Goal: Task Accomplishment & Management: Manage account settings

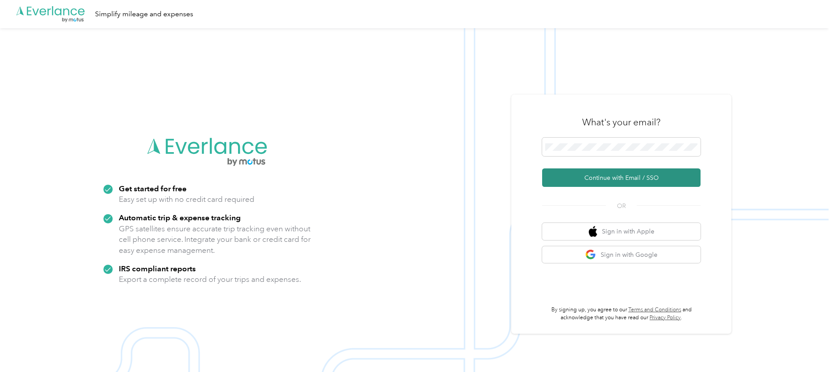
click at [589, 178] on button "Continue with Email / SSO" at bounding box center [621, 178] width 158 height 18
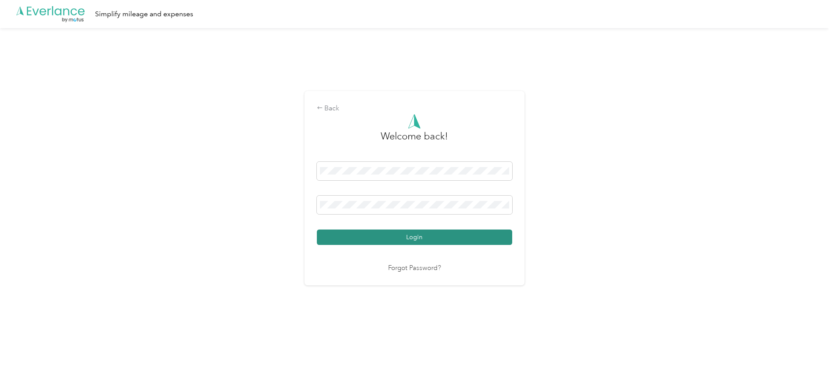
click at [411, 234] on button "Login" at bounding box center [414, 237] width 195 height 15
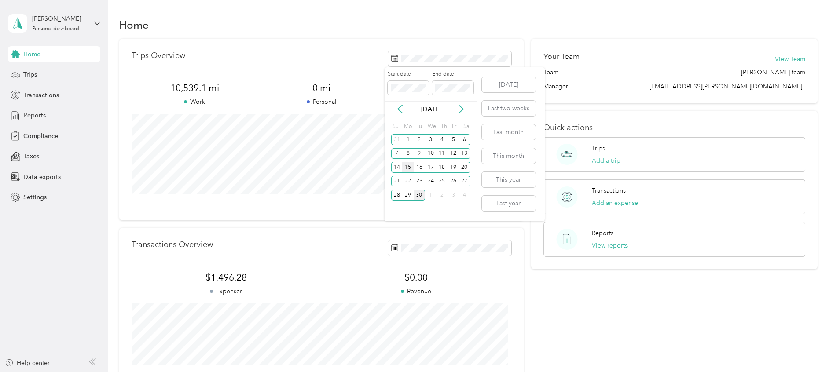
click at [406, 166] on div "15" at bounding box center [407, 167] width 11 height 11
click at [419, 195] on div "30" at bounding box center [419, 195] width 11 height 11
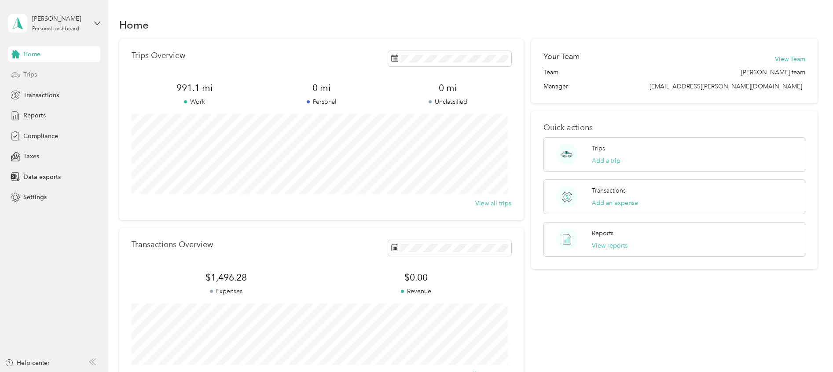
click at [25, 76] on span "Trips" at bounding box center [30, 74] width 14 height 9
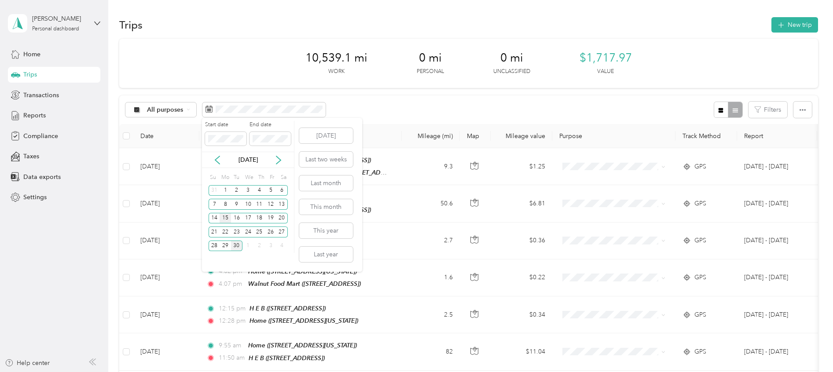
click at [227, 218] on div "15" at bounding box center [225, 218] width 11 height 11
click at [239, 246] on div "30" at bounding box center [236, 246] width 11 height 11
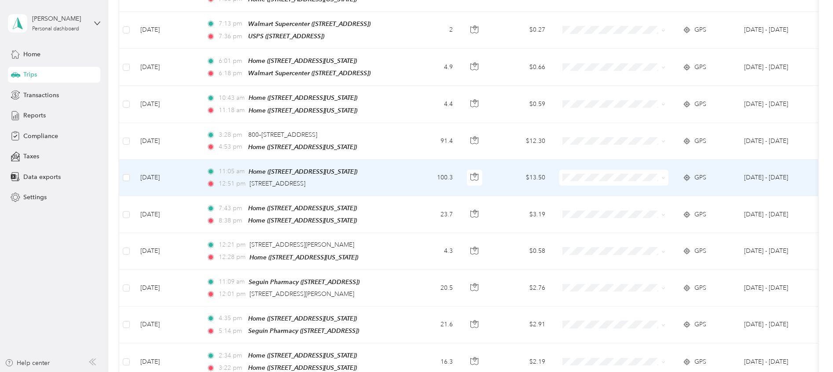
scroll to position [395, 0]
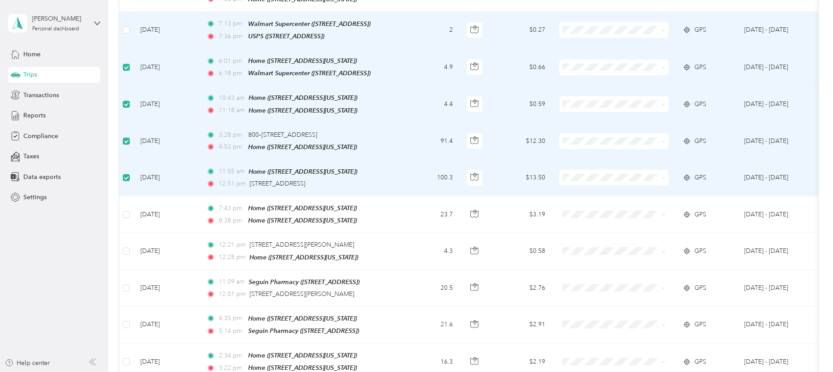
drag, startPoint x: 128, startPoint y: 28, endPoint x: 136, endPoint y: 49, distance: 23.0
click at [129, 28] on label at bounding box center [126, 30] width 7 height 10
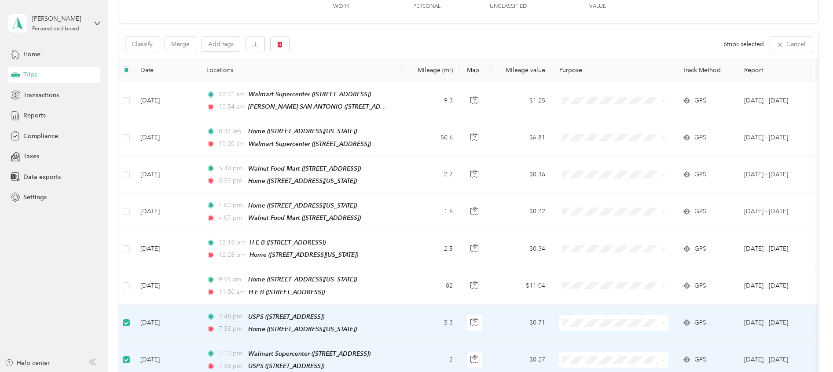
scroll to position [0, 0]
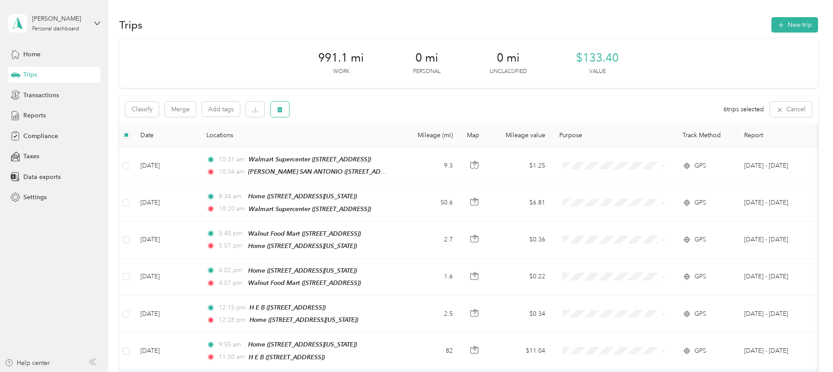
click at [277, 108] on icon "button" at bounding box center [280, 110] width 6 height 6
click at [342, 145] on button "Yes" at bounding box center [345, 146] width 17 height 14
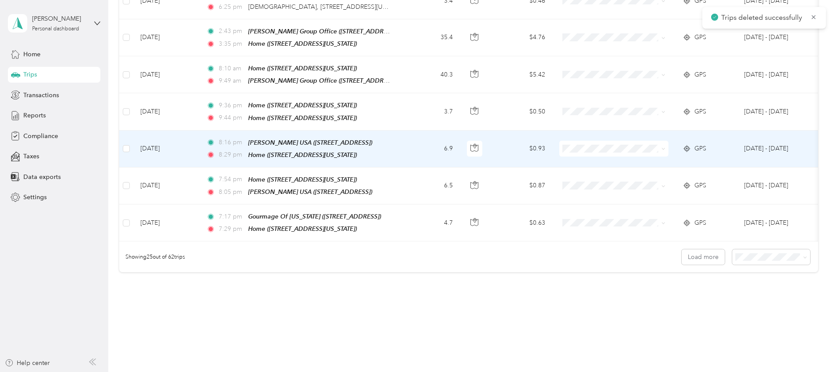
scroll to position [844, 0]
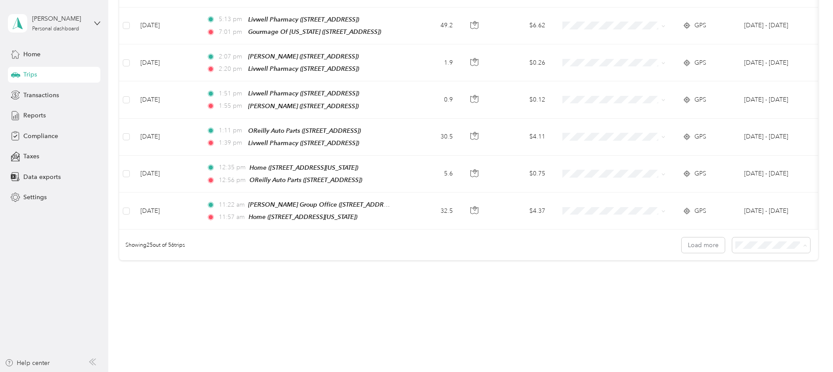
click at [748, 278] on div "100 per load" at bounding box center [766, 282] width 66 height 9
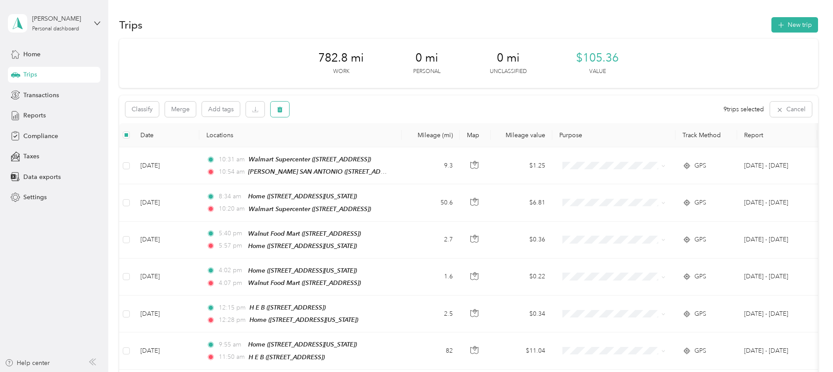
click at [277, 110] on icon "button" at bounding box center [280, 110] width 6 height 6
click at [339, 145] on button "Yes" at bounding box center [345, 146] width 17 height 14
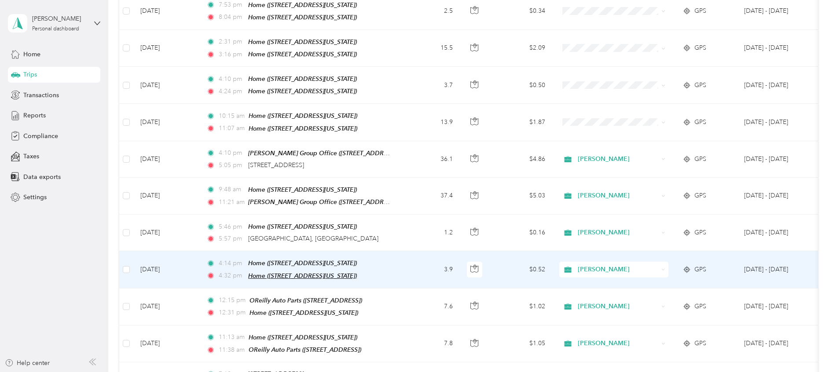
scroll to position [1376, 0]
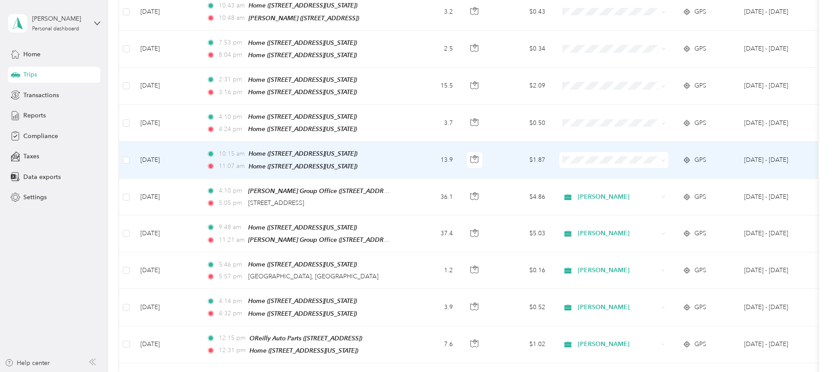
click at [582, 143] on span "[PERSON_NAME]" at bounding box center [621, 145] width 81 height 9
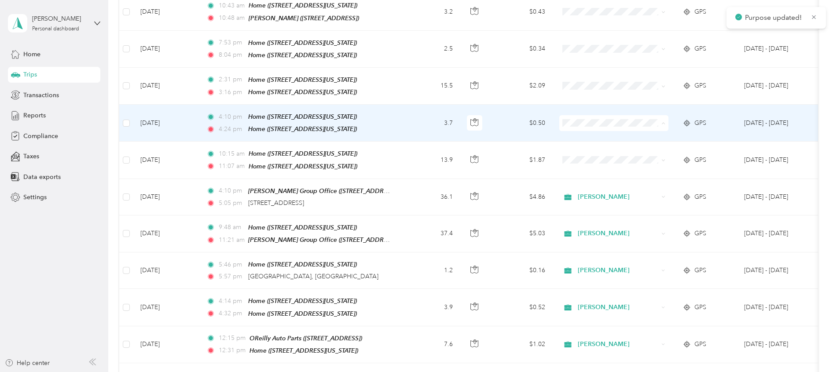
click at [582, 110] on span "[PERSON_NAME]" at bounding box center [621, 110] width 81 height 9
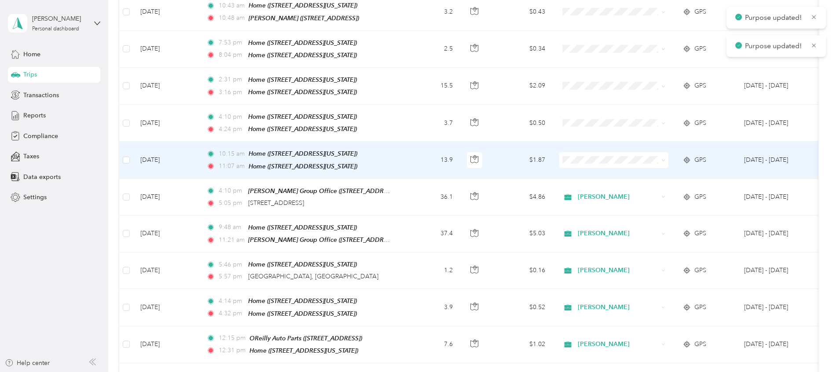
scroll to position [1244, 0]
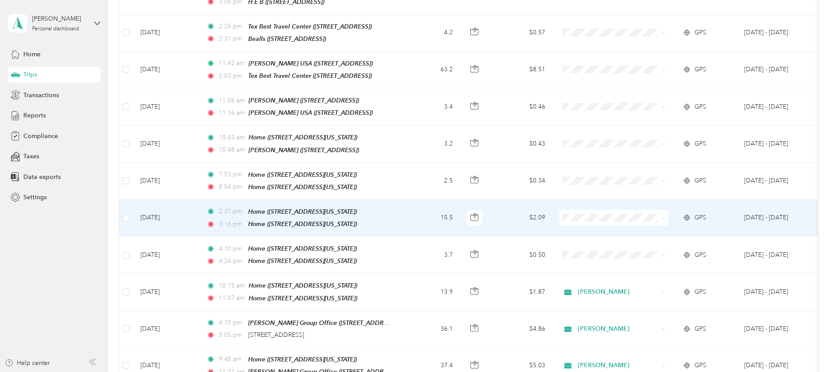
click at [589, 205] on span "[PERSON_NAME]" at bounding box center [621, 204] width 81 height 9
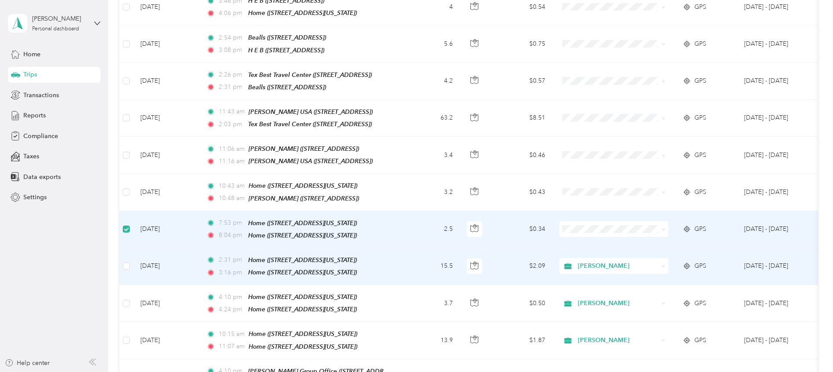
scroll to position [1177, 0]
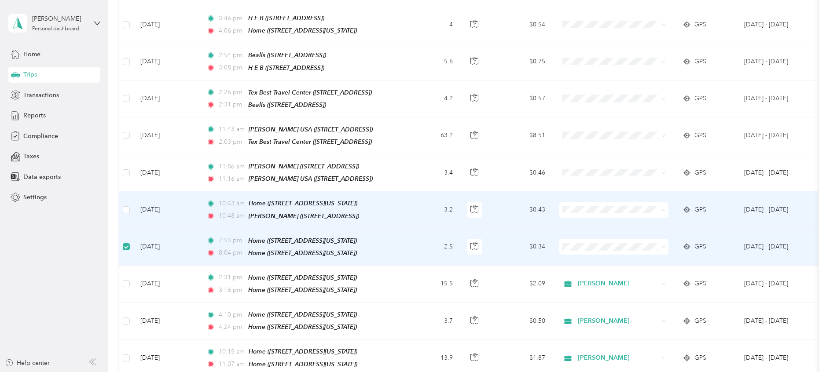
click at [589, 199] on span "[PERSON_NAME]" at bounding box center [621, 199] width 81 height 9
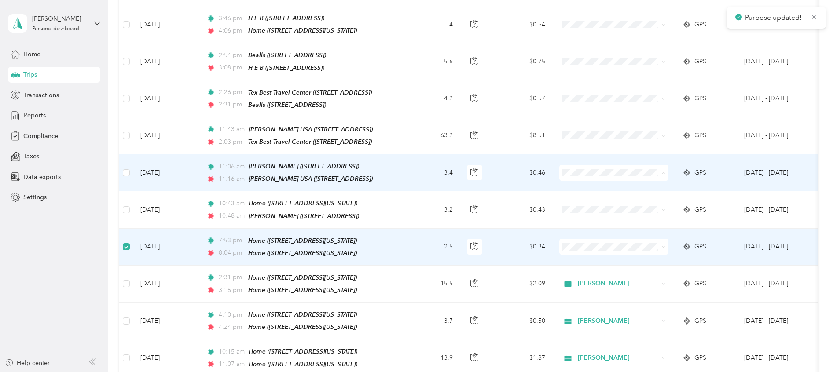
click at [582, 161] on span "[PERSON_NAME]" at bounding box center [621, 163] width 81 height 9
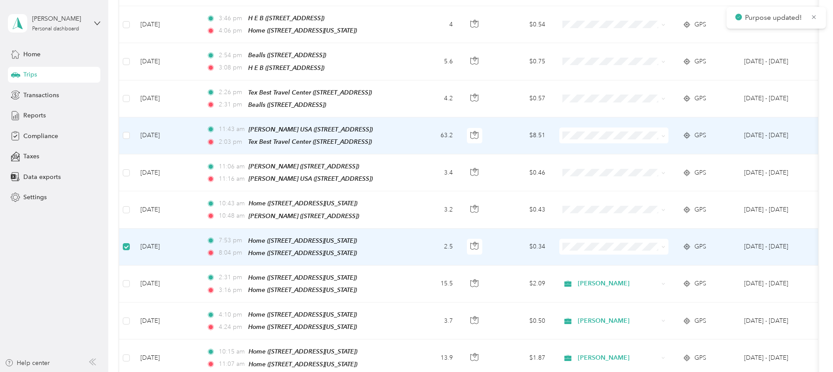
click at [581, 127] on span "[PERSON_NAME]" at bounding box center [621, 126] width 81 height 9
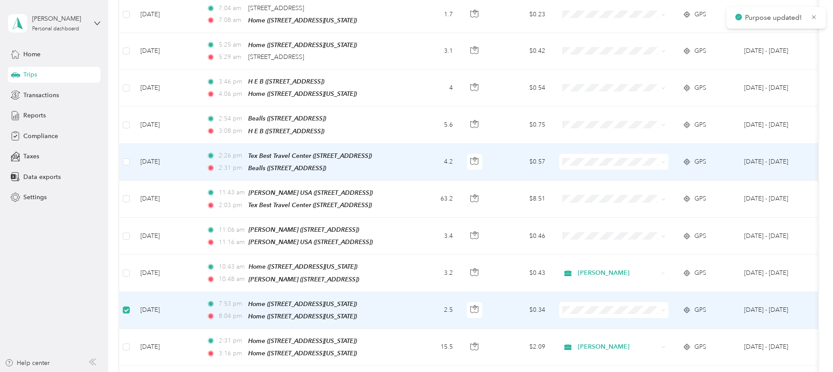
scroll to position [1045, 0]
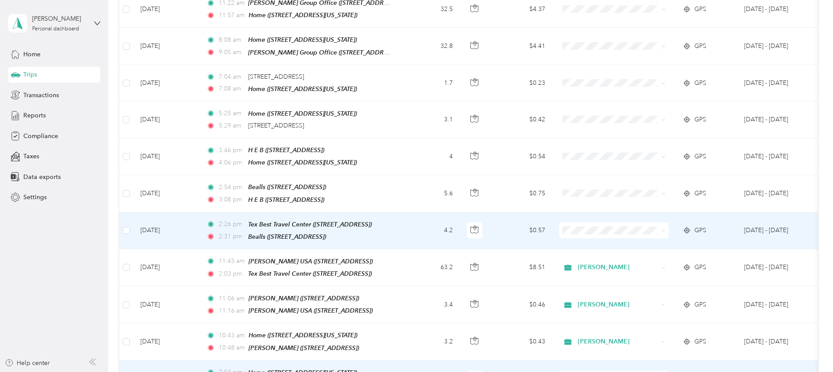
click at [585, 224] on span "[PERSON_NAME]" at bounding box center [621, 222] width 81 height 9
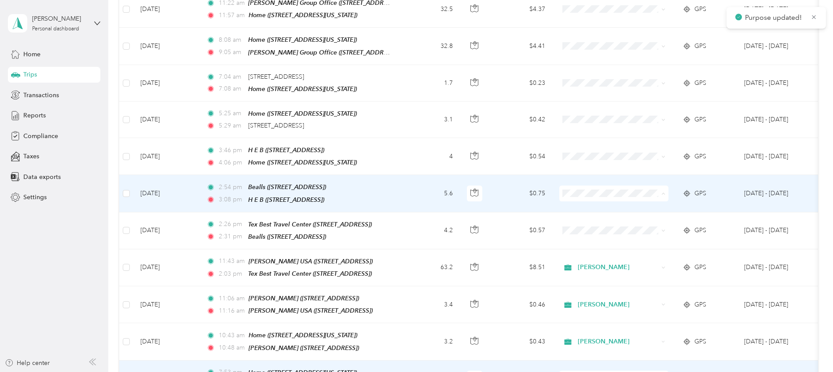
click at [587, 190] on li "[PERSON_NAME]" at bounding box center [614, 186] width 109 height 15
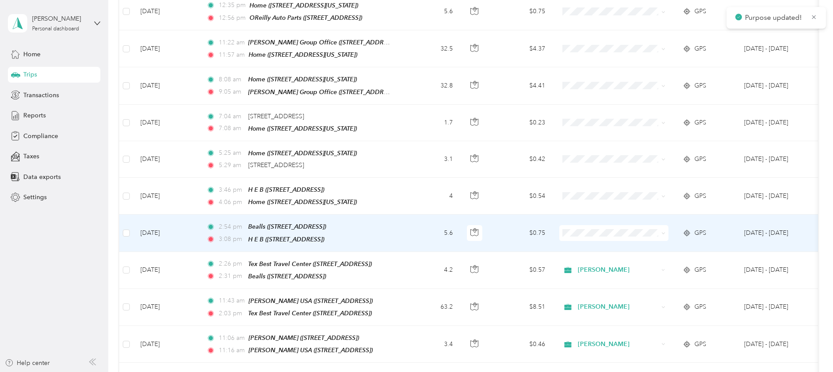
scroll to position [979, 0]
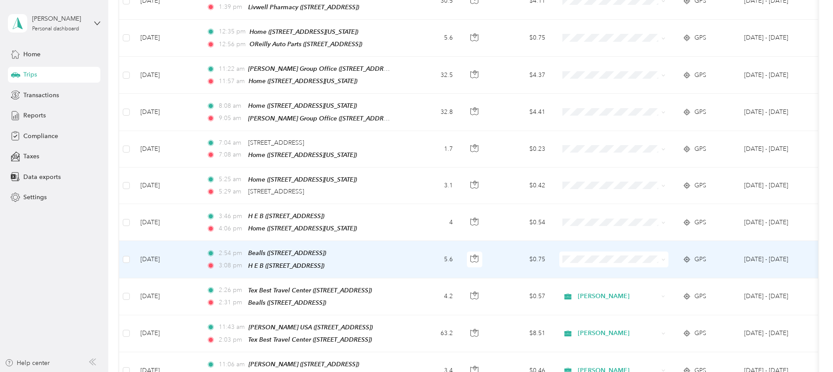
click at [580, 252] on span at bounding box center [614, 260] width 109 height 16
click at [591, 251] on span "[PERSON_NAME]" at bounding box center [621, 252] width 81 height 9
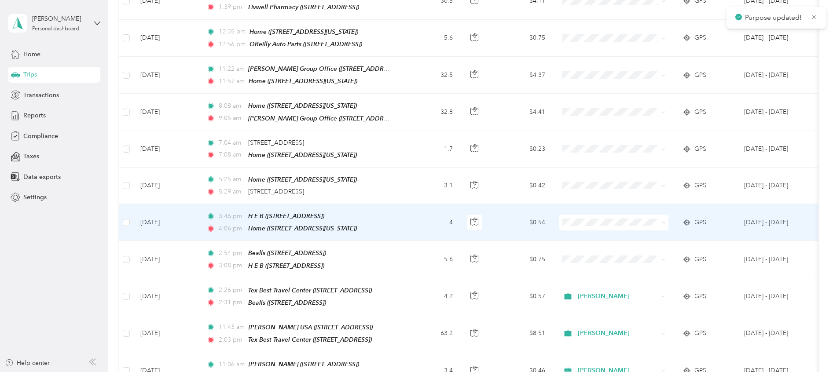
click at [589, 214] on span "[PERSON_NAME]" at bounding box center [621, 216] width 81 height 9
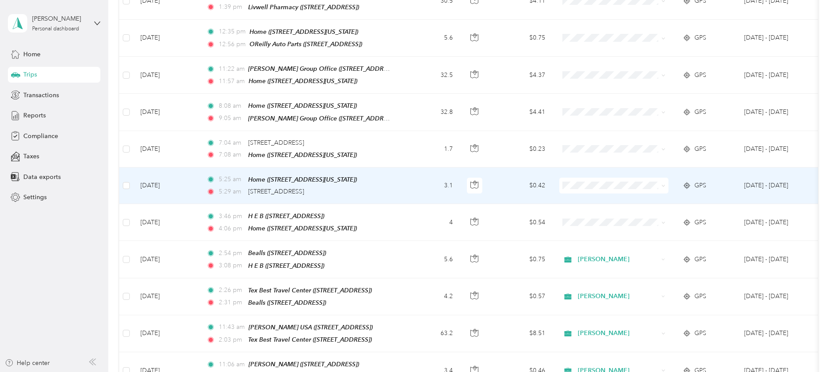
click at [595, 179] on span "[PERSON_NAME]" at bounding box center [621, 180] width 81 height 9
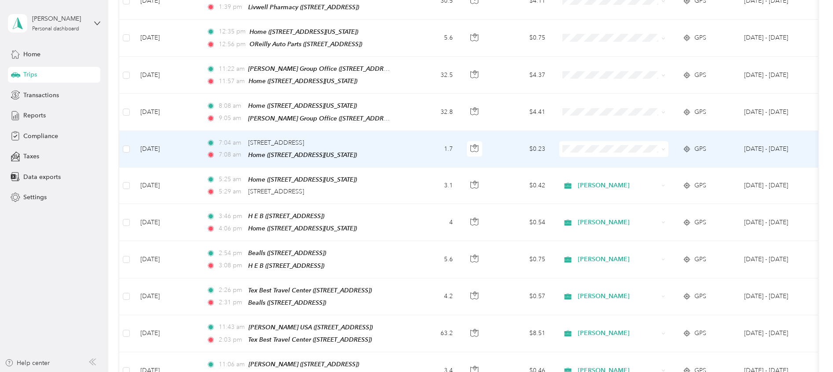
click at [584, 144] on span "[PERSON_NAME]" at bounding box center [621, 142] width 81 height 9
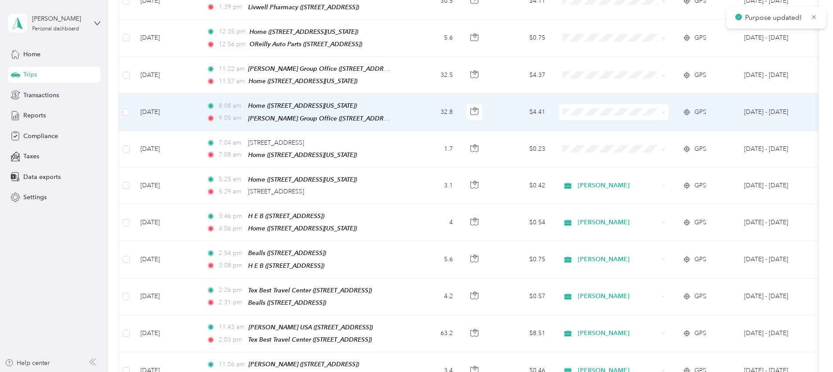
click at [578, 104] on span at bounding box center [614, 112] width 109 height 16
click at [592, 107] on span "[PERSON_NAME]" at bounding box center [621, 107] width 81 height 9
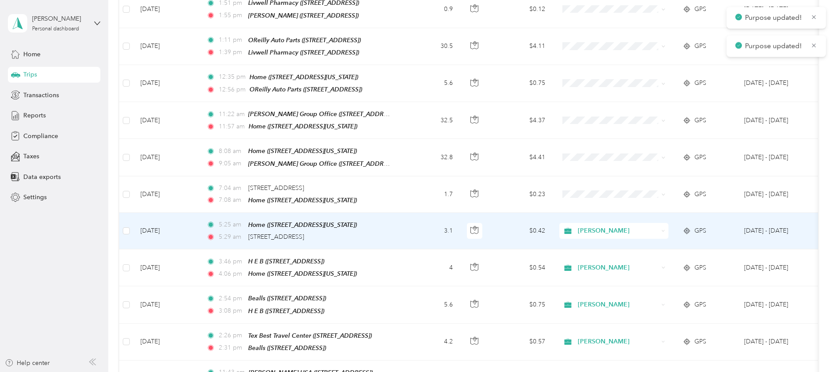
scroll to position [913, 0]
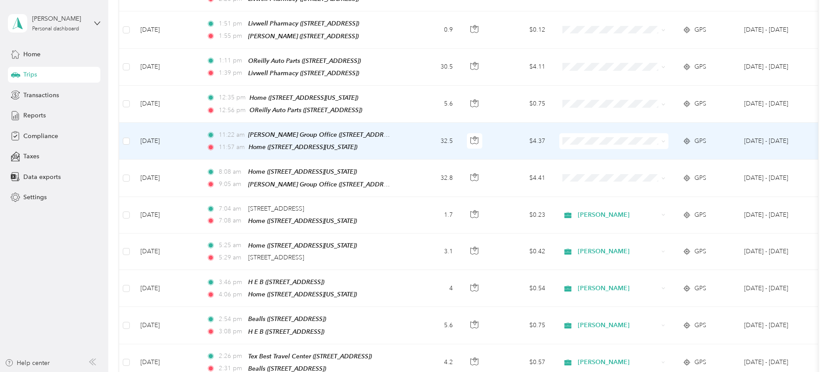
click at [594, 136] on span "[PERSON_NAME]" at bounding box center [621, 137] width 81 height 9
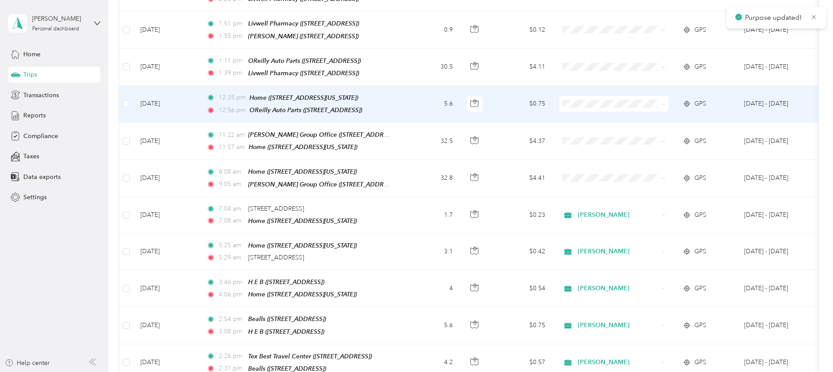
click at [591, 100] on span "[PERSON_NAME]" at bounding box center [621, 101] width 81 height 9
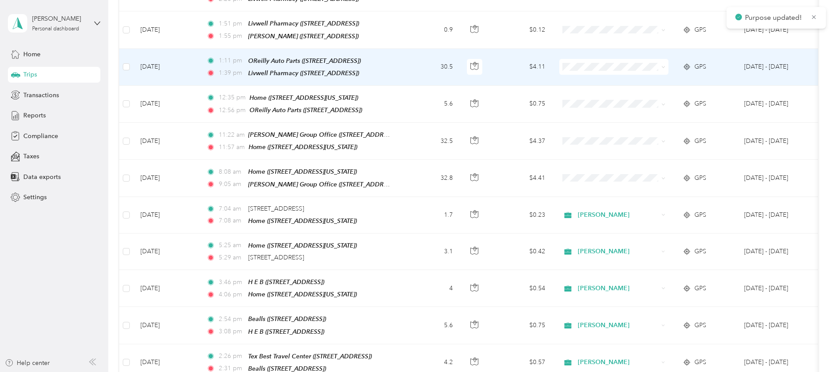
click at [589, 59] on span at bounding box center [614, 67] width 109 height 16
click at [582, 67] on span "[PERSON_NAME]" at bounding box center [621, 65] width 81 height 9
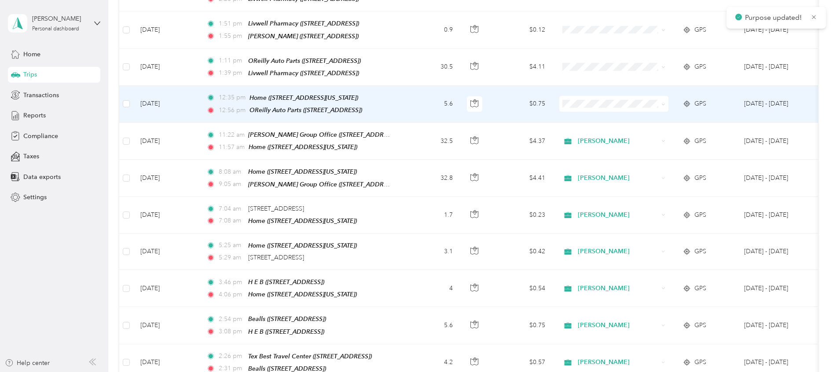
drag, startPoint x: 575, startPoint y: 103, endPoint x: 570, endPoint y: 108, distance: 7.5
click at [576, 103] on li "[PERSON_NAME]" at bounding box center [614, 99] width 109 height 15
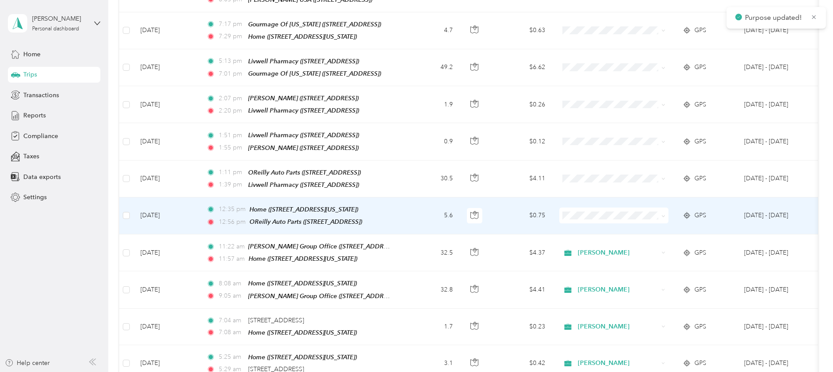
scroll to position [781, 0]
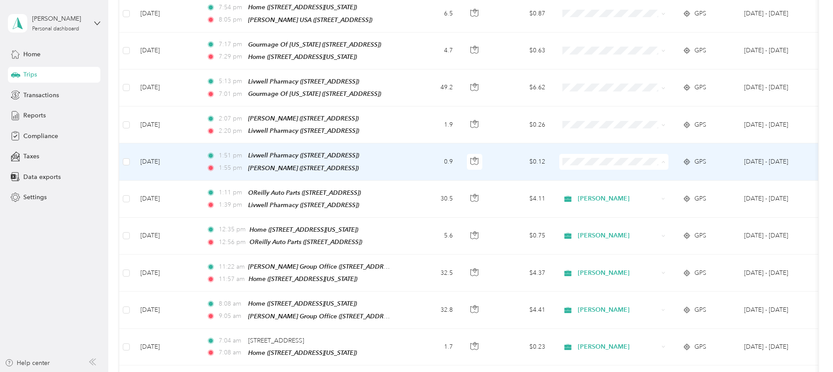
click at [589, 158] on span "[PERSON_NAME]" at bounding box center [621, 161] width 81 height 9
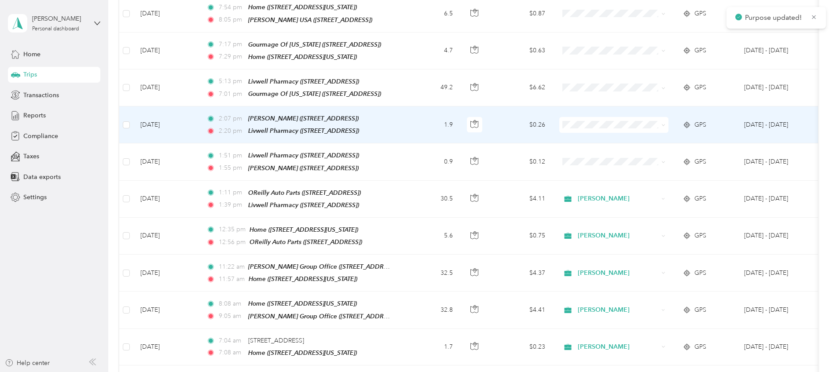
click at [584, 127] on li "[PERSON_NAME]" at bounding box center [614, 124] width 109 height 15
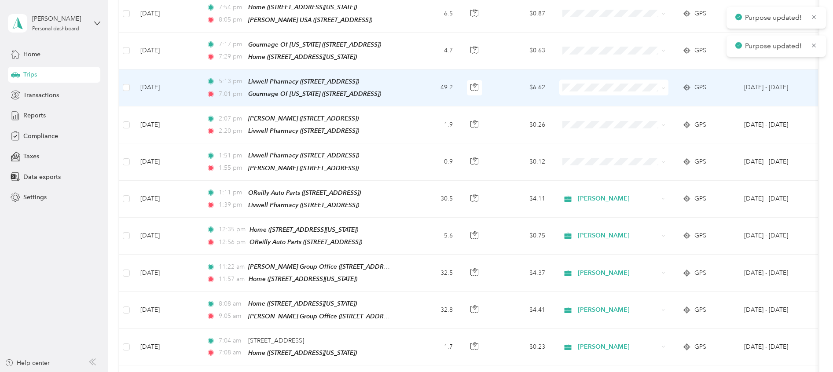
click at [590, 80] on span at bounding box center [614, 88] width 109 height 16
click at [589, 87] on span "[PERSON_NAME]" at bounding box center [621, 88] width 81 height 9
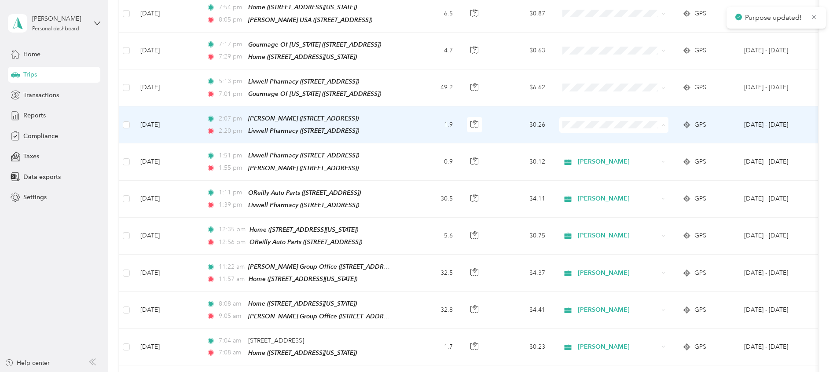
drag, startPoint x: 584, startPoint y: 124, endPoint x: 586, endPoint y: 116, distance: 7.7
click at [585, 124] on span "[PERSON_NAME]" at bounding box center [621, 125] width 81 height 9
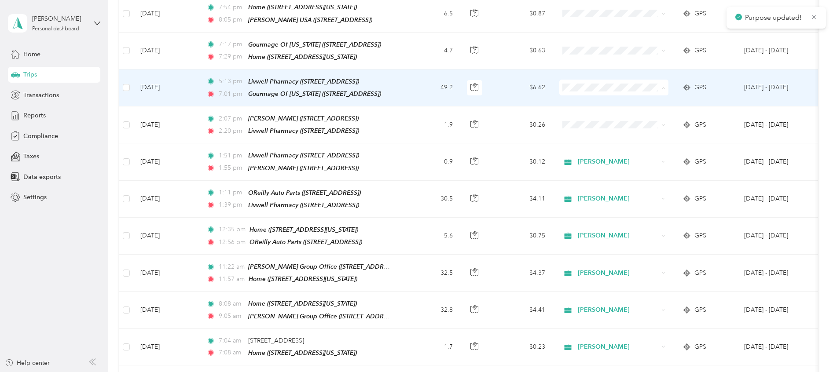
click at [592, 88] on span "[PERSON_NAME]" at bounding box center [621, 88] width 81 height 9
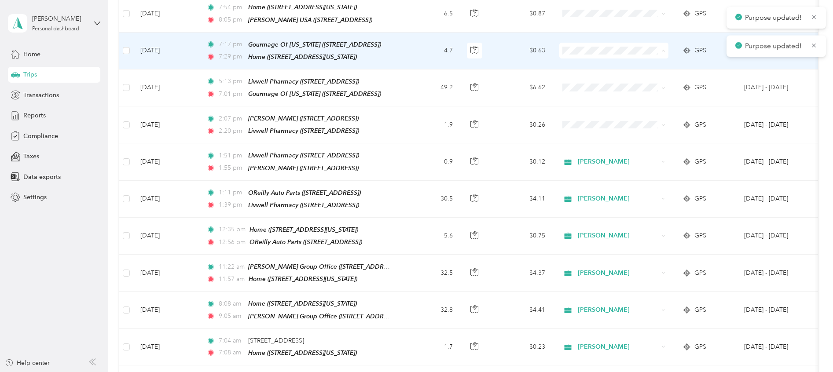
click at [591, 51] on span "[PERSON_NAME]" at bounding box center [621, 52] width 81 height 9
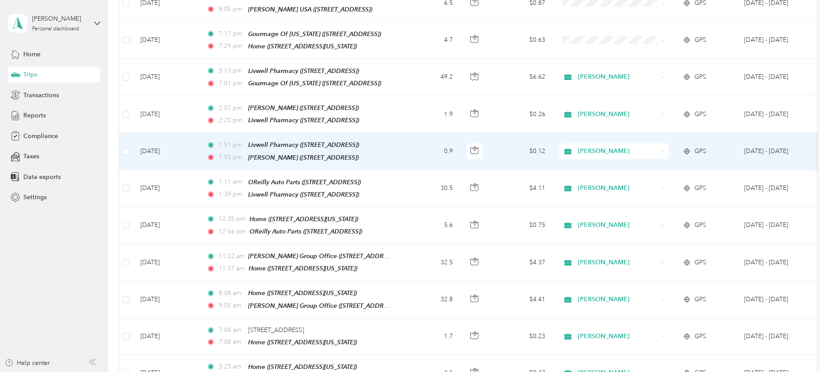
scroll to position [715, 0]
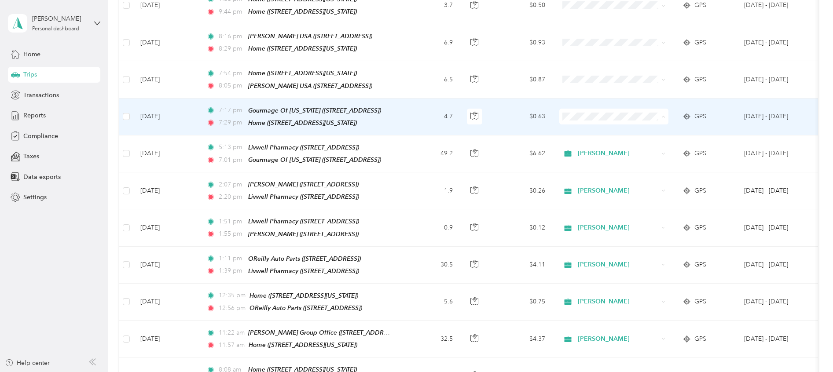
click at [593, 118] on span "[PERSON_NAME]" at bounding box center [621, 118] width 81 height 9
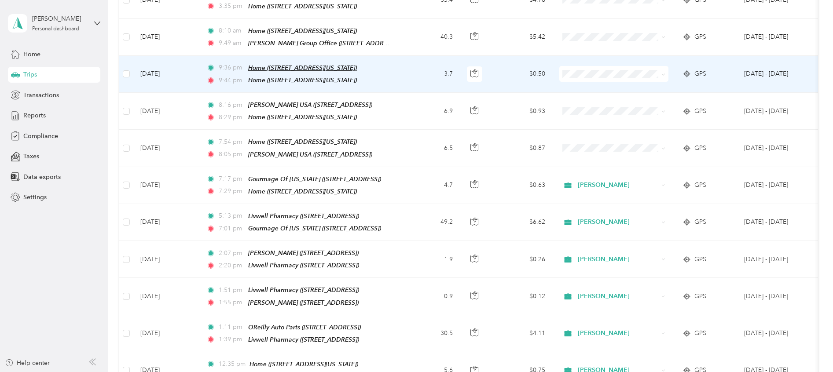
scroll to position [583, 0]
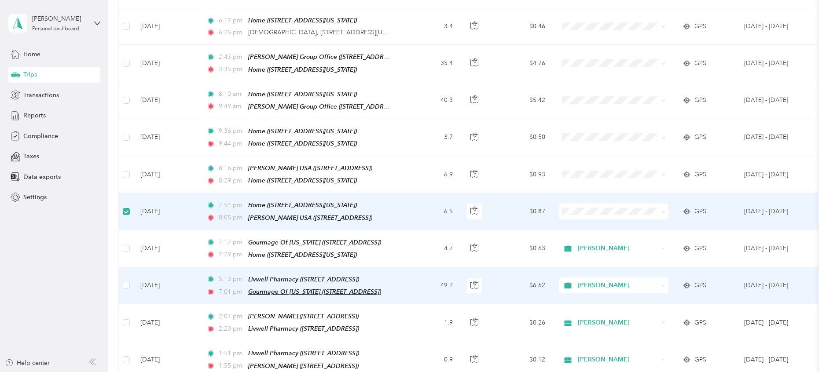
click at [276, 288] on span "Gourmage Of [US_STATE] ([STREET_ADDRESS])" at bounding box center [314, 291] width 133 height 7
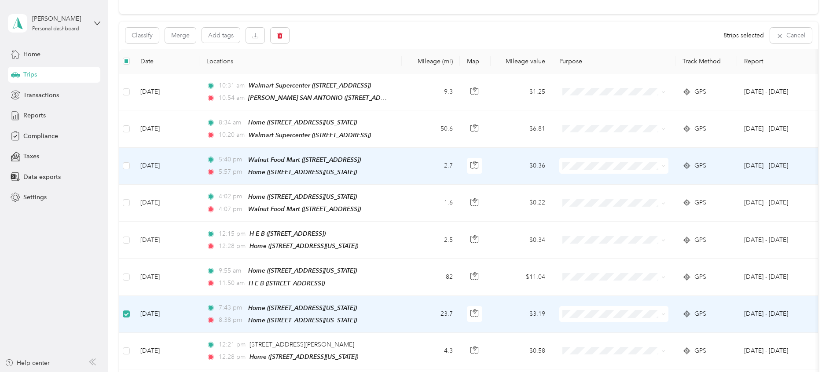
scroll to position [55, 0]
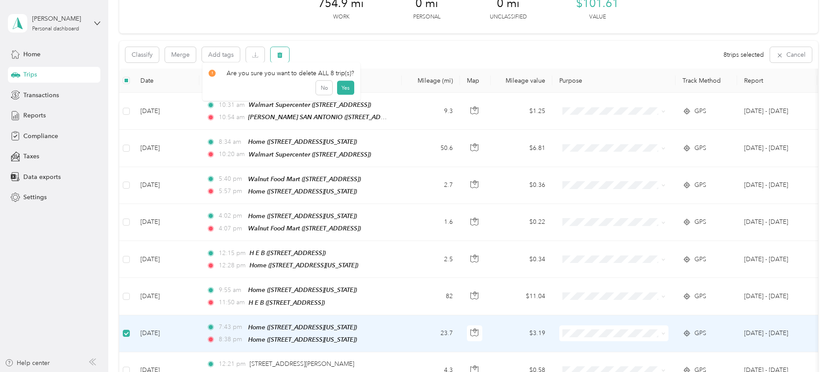
click at [279, 55] on icon "button" at bounding box center [280, 55] width 6 height 6
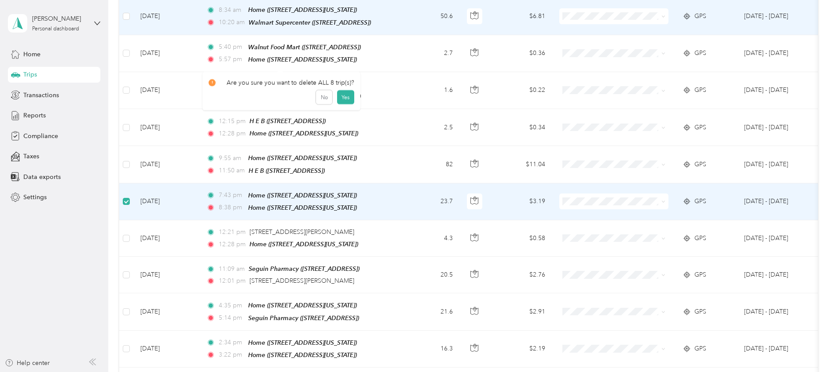
scroll to position [0, 0]
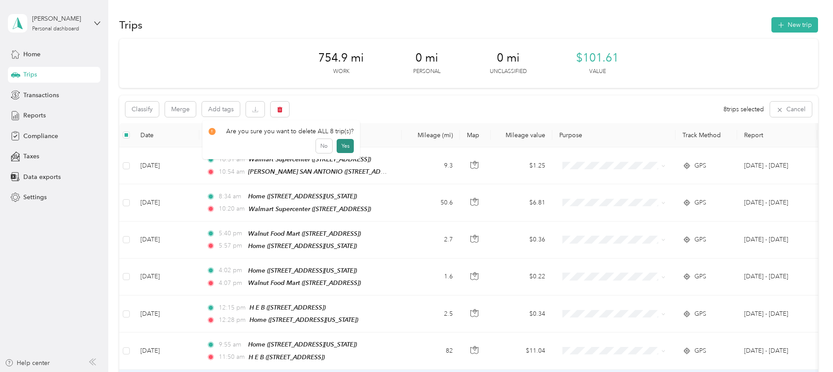
click at [343, 145] on button "Yes" at bounding box center [345, 146] width 17 height 14
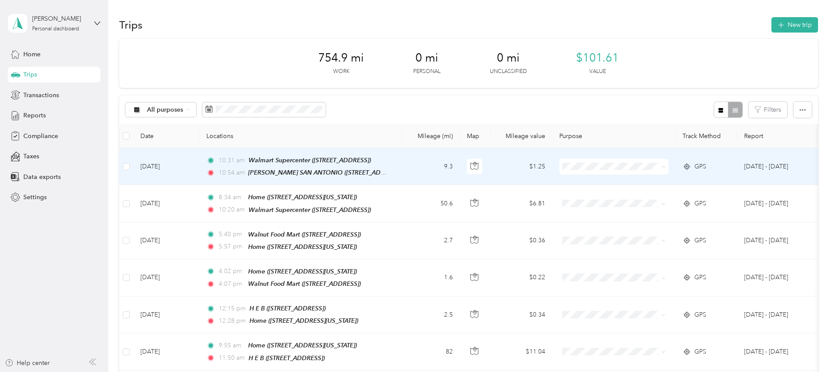
click at [584, 184] on li "[PERSON_NAME]" at bounding box center [614, 182] width 109 height 15
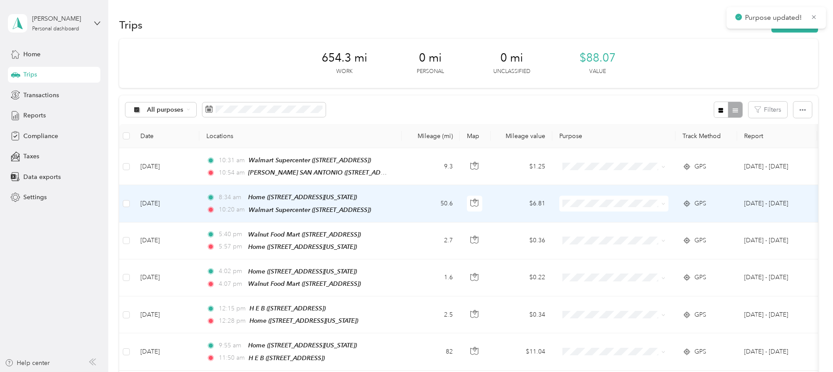
click at [587, 219] on span "[PERSON_NAME]" at bounding box center [621, 216] width 81 height 9
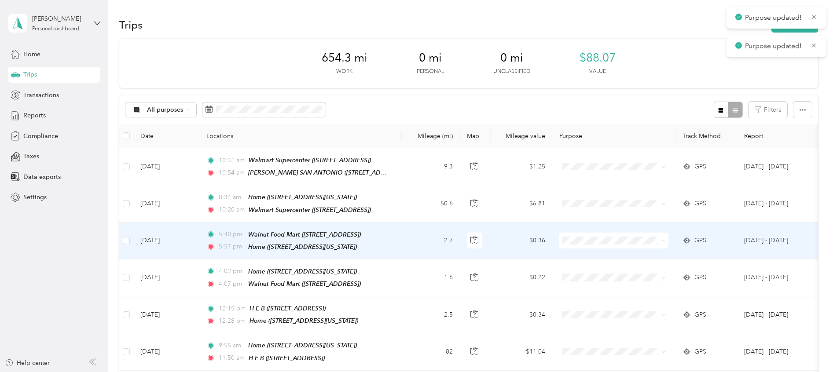
click at [583, 258] on li "[PERSON_NAME]" at bounding box center [614, 254] width 109 height 15
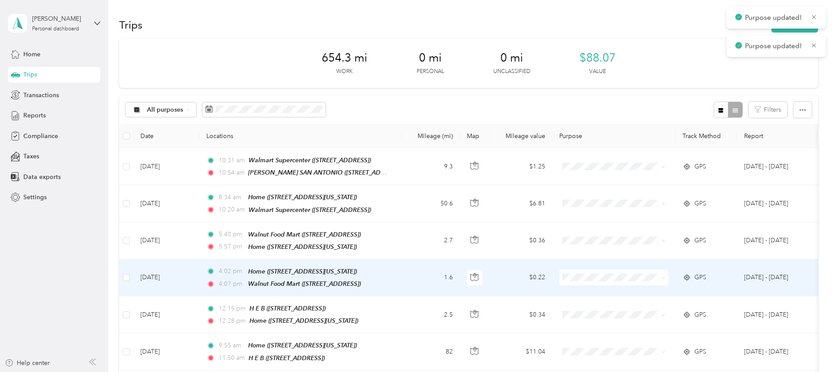
click at [584, 288] on span "[PERSON_NAME]" at bounding box center [621, 289] width 81 height 9
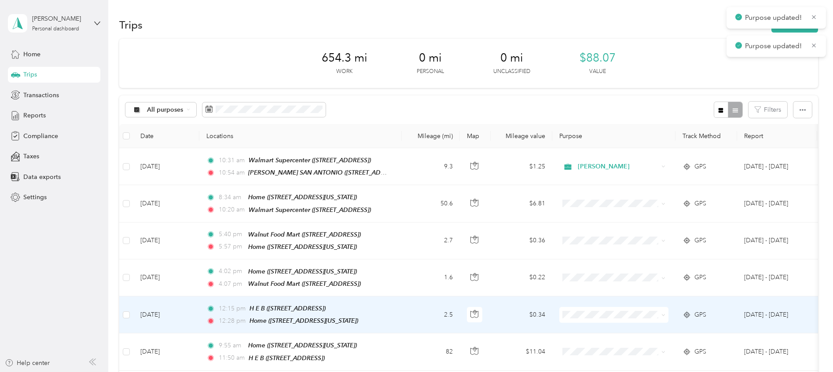
click at [577, 327] on span "[PERSON_NAME]" at bounding box center [614, 325] width 97 height 9
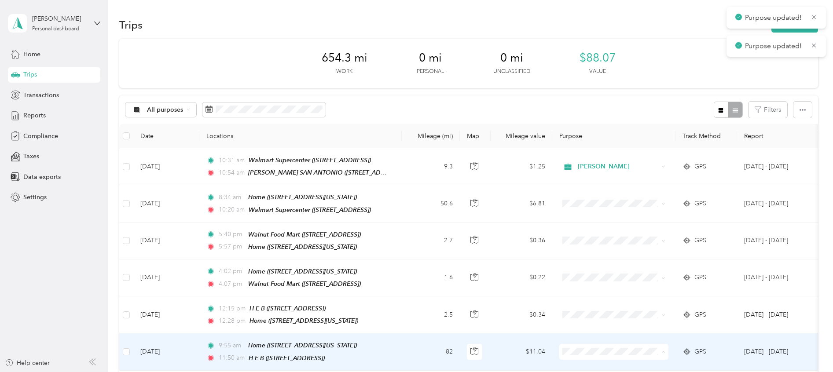
click at [579, 317] on li "[PERSON_NAME]" at bounding box center [614, 315] width 109 height 15
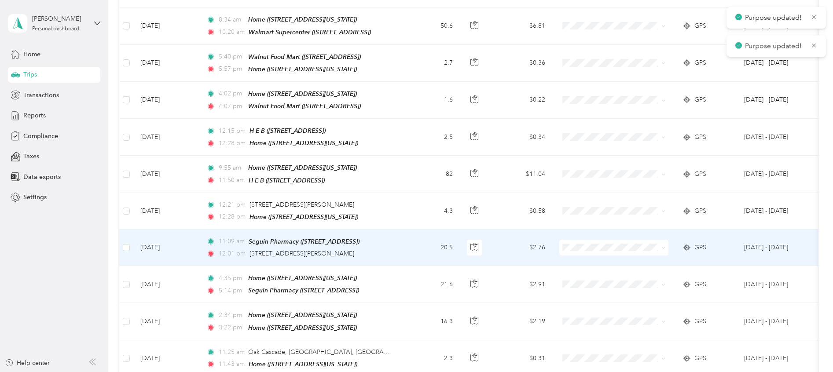
scroll to position [198, 0]
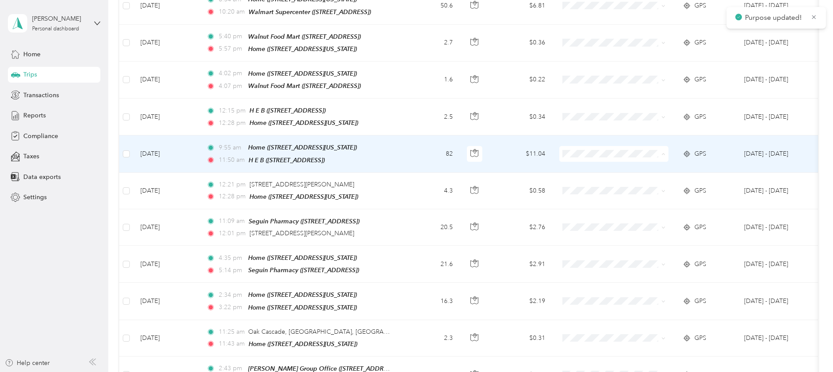
click at [575, 165] on icon at bounding box center [570, 165] width 7 height 6
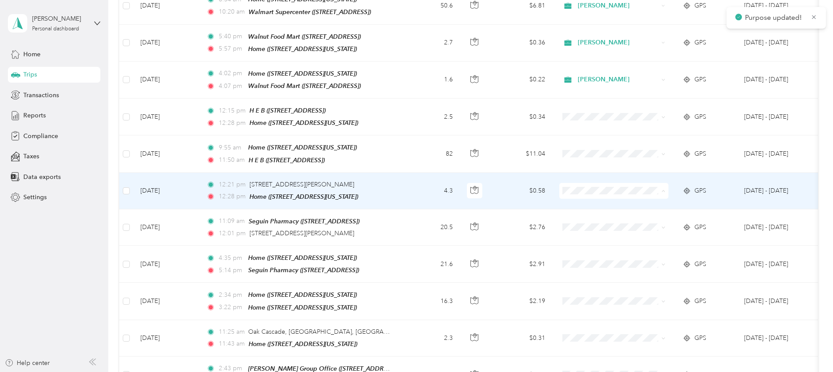
click at [581, 202] on span "[PERSON_NAME]" at bounding box center [621, 201] width 81 height 9
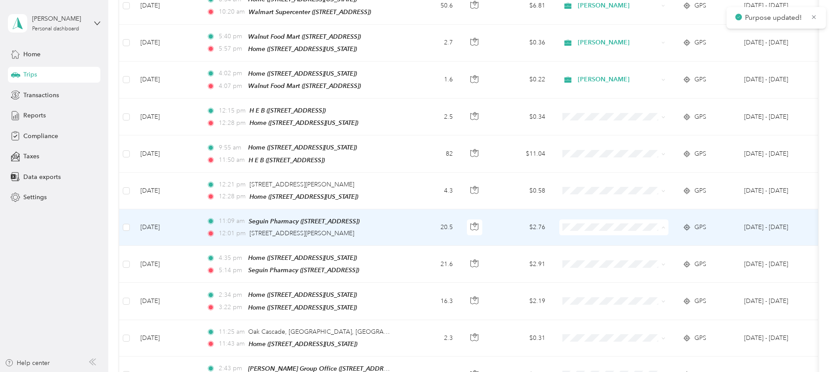
click at [586, 237] on span "[PERSON_NAME]" at bounding box center [621, 237] width 81 height 9
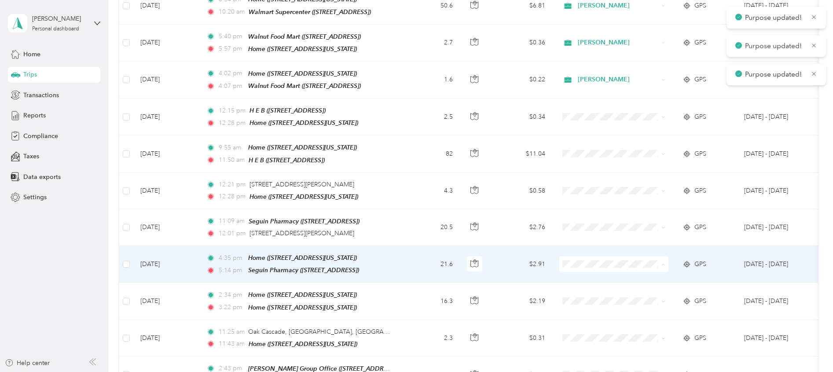
click at [589, 275] on span "[PERSON_NAME]" at bounding box center [621, 274] width 81 height 9
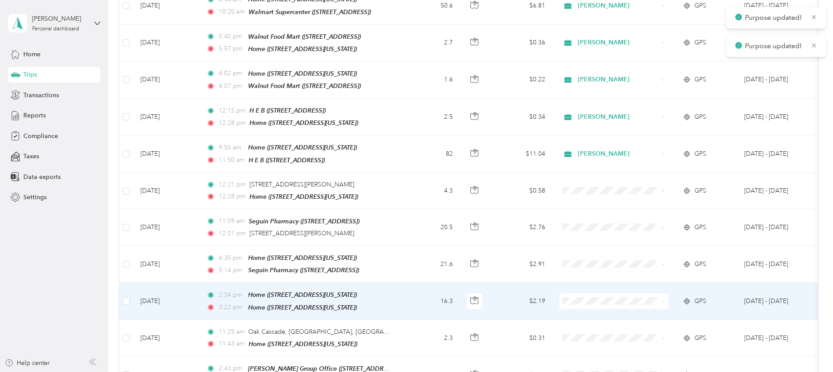
click at [570, 300] on span at bounding box center [614, 302] width 109 height 16
click at [586, 309] on span "[PERSON_NAME]" at bounding box center [621, 310] width 81 height 9
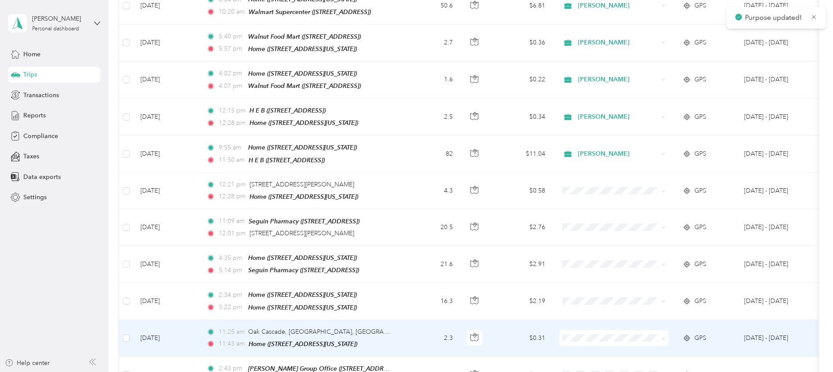
click at [585, 346] on span "[PERSON_NAME]" at bounding box center [621, 345] width 81 height 9
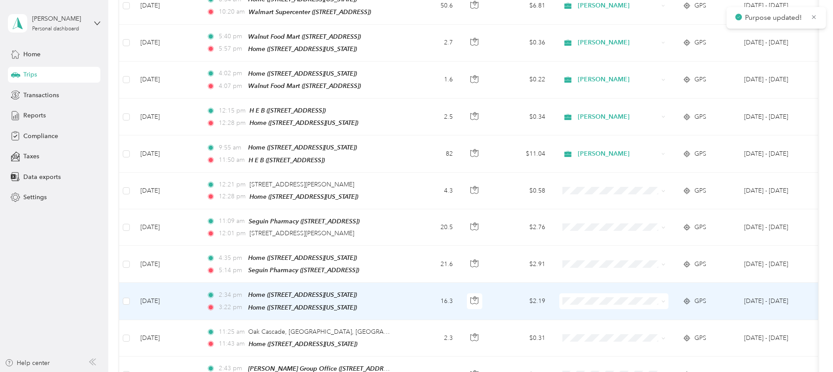
scroll to position [264, 0]
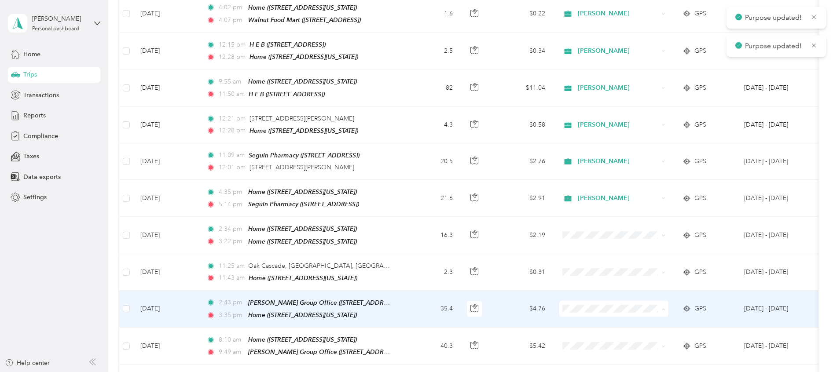
click at [578, 315] on span "[PERSON_NAME]" at bounding box center [614, 316] width 97 height 9
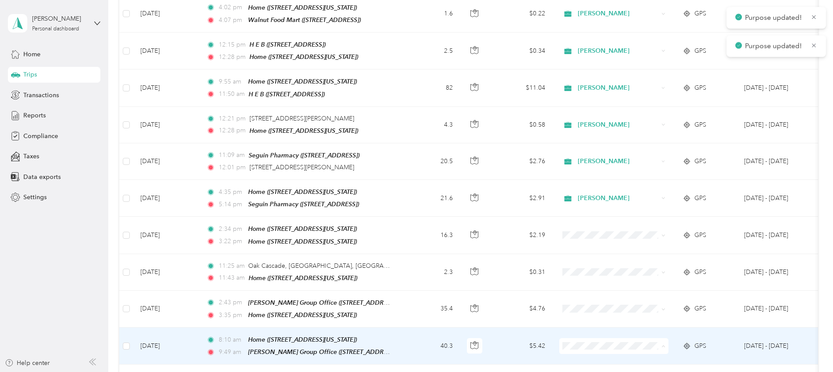
click at [585, 307] on li "[PERSON_NAME]" at bounding box center [614, 304] width 109 height 15
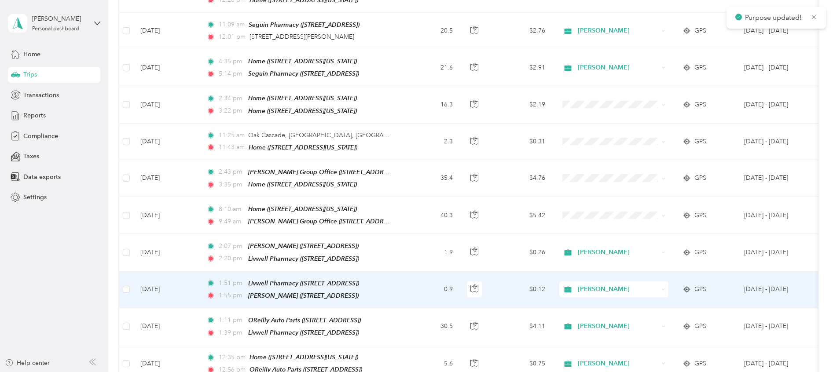
scroll to position [396, 0]
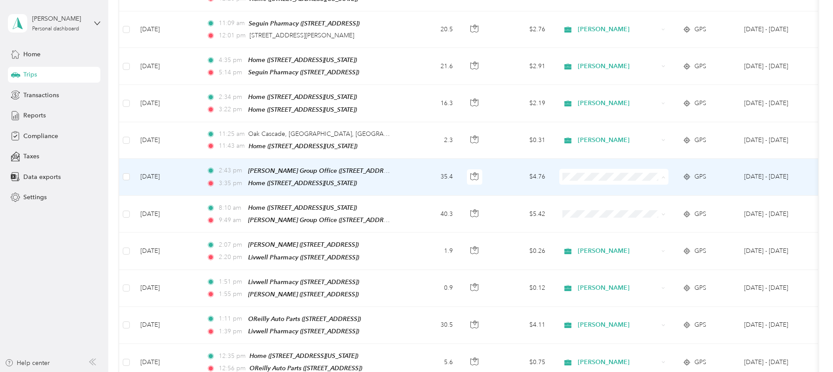
click at [591, 185] on span "[PERSON_NAME]" at bounding box center [621, 184] width 81 height 9
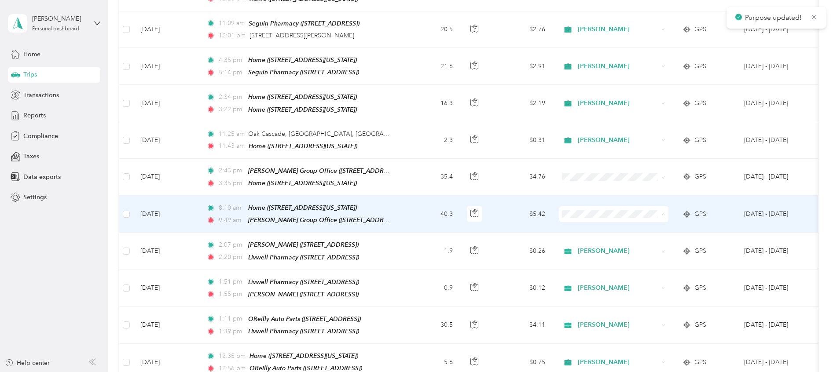
click at [589, 219] on span "[PERSON_NAME]" at bounding box center [621, 221] width 81 height 9
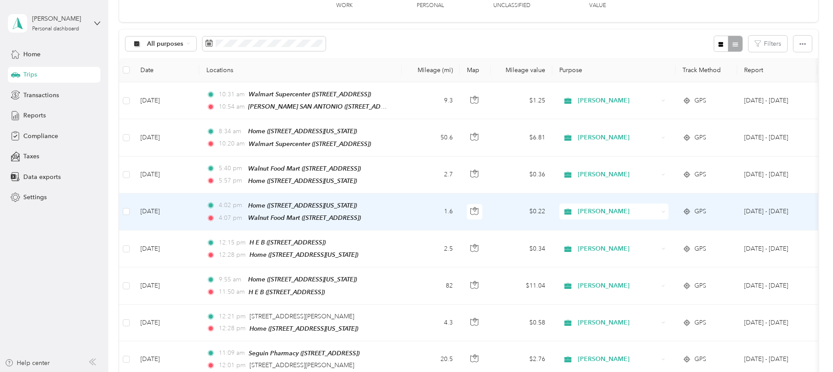
scroll to position [0, 0]
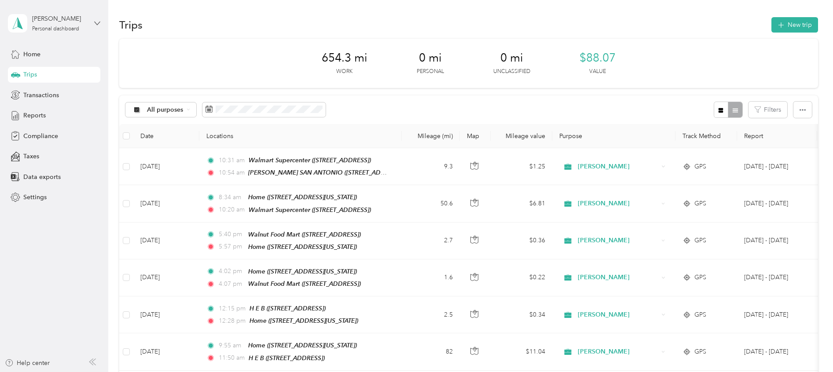
drag, startPoint x: 816, startPoint y: 0, endPoint x: 100, endPoint y: 21, distance: 715.7
click at [100, 21] on icon at bounding box center [97, 23] width 6 height 6
click at [47, 72] on div "Log out" at bounding box center [33, 72] width 34 height 9
